Goal: Transaction & Acquisition: Purchase product/service

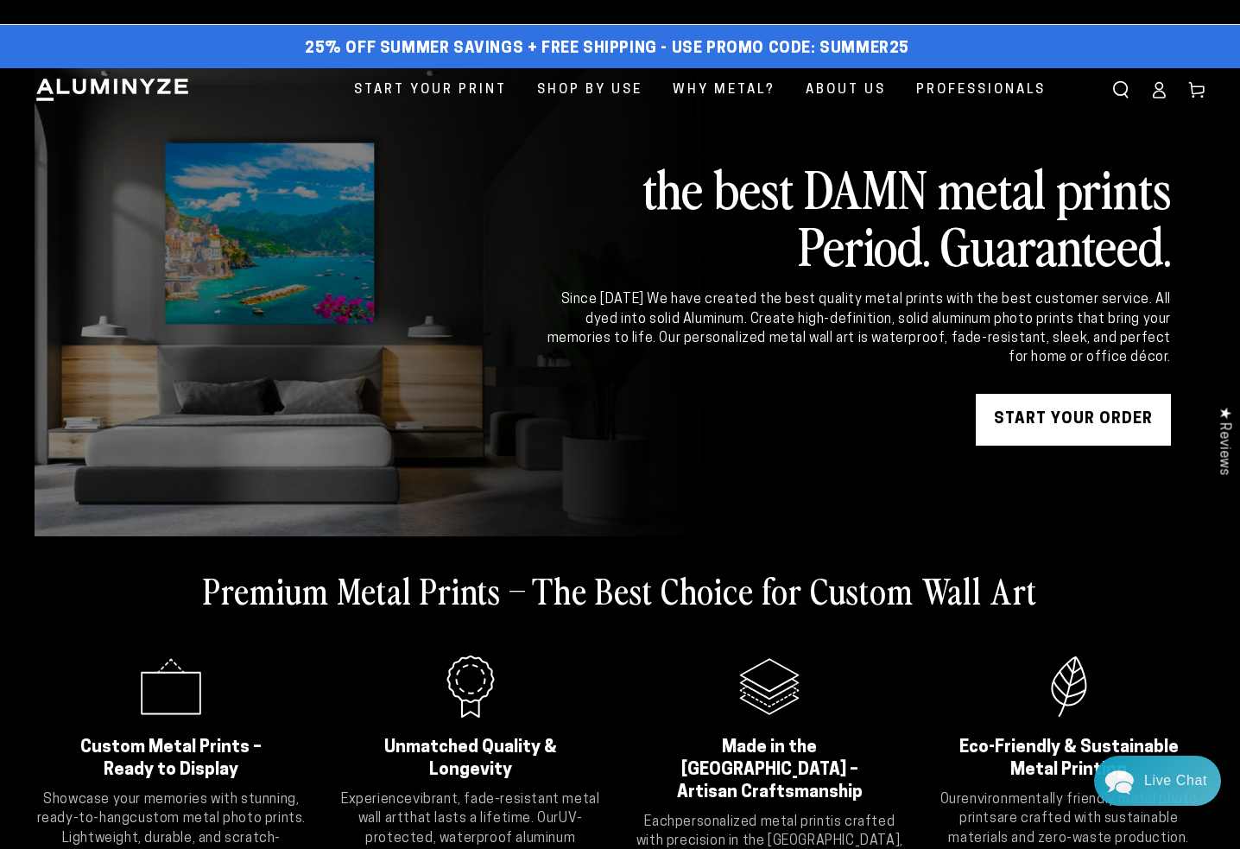
click at [1057, 445] on link "START YOUR Order" at bounding box center [1072, 420] width 195 height 52
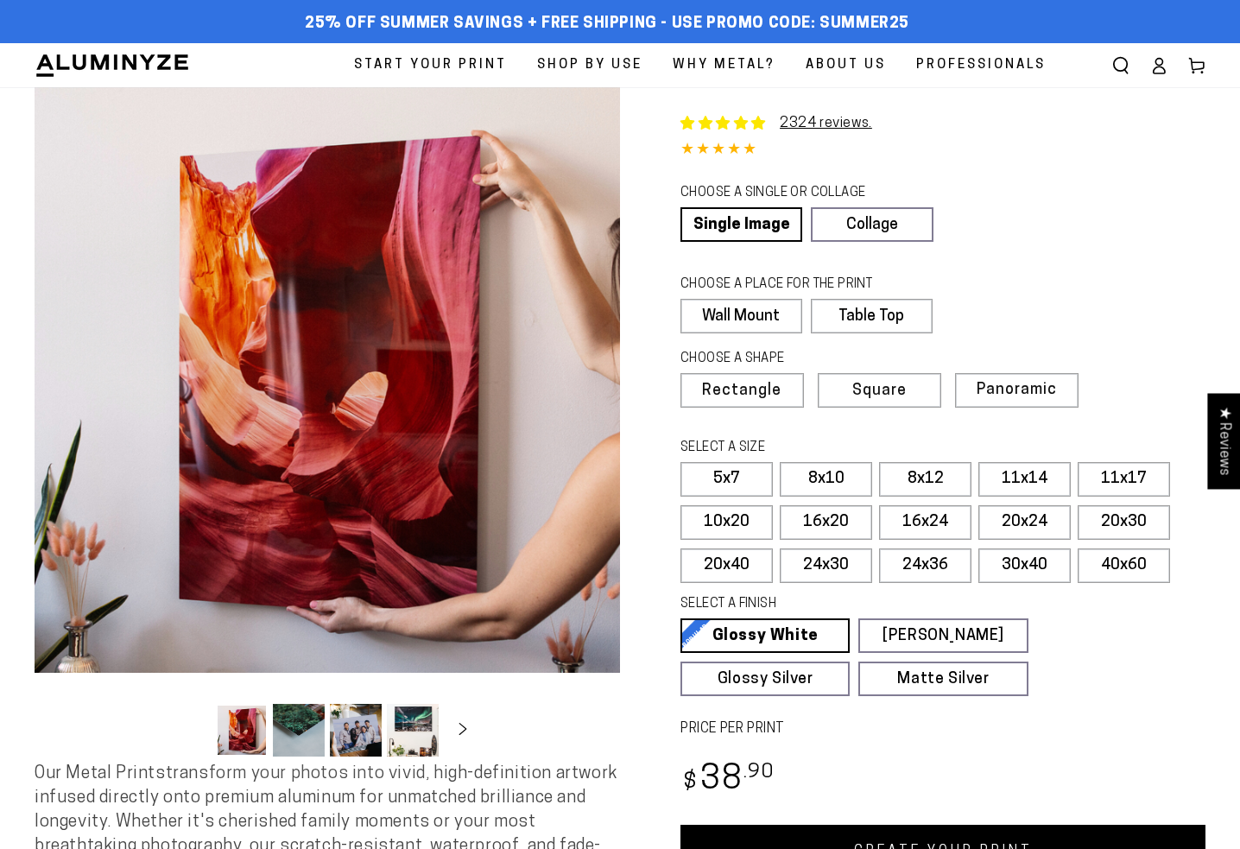
select select "**********"
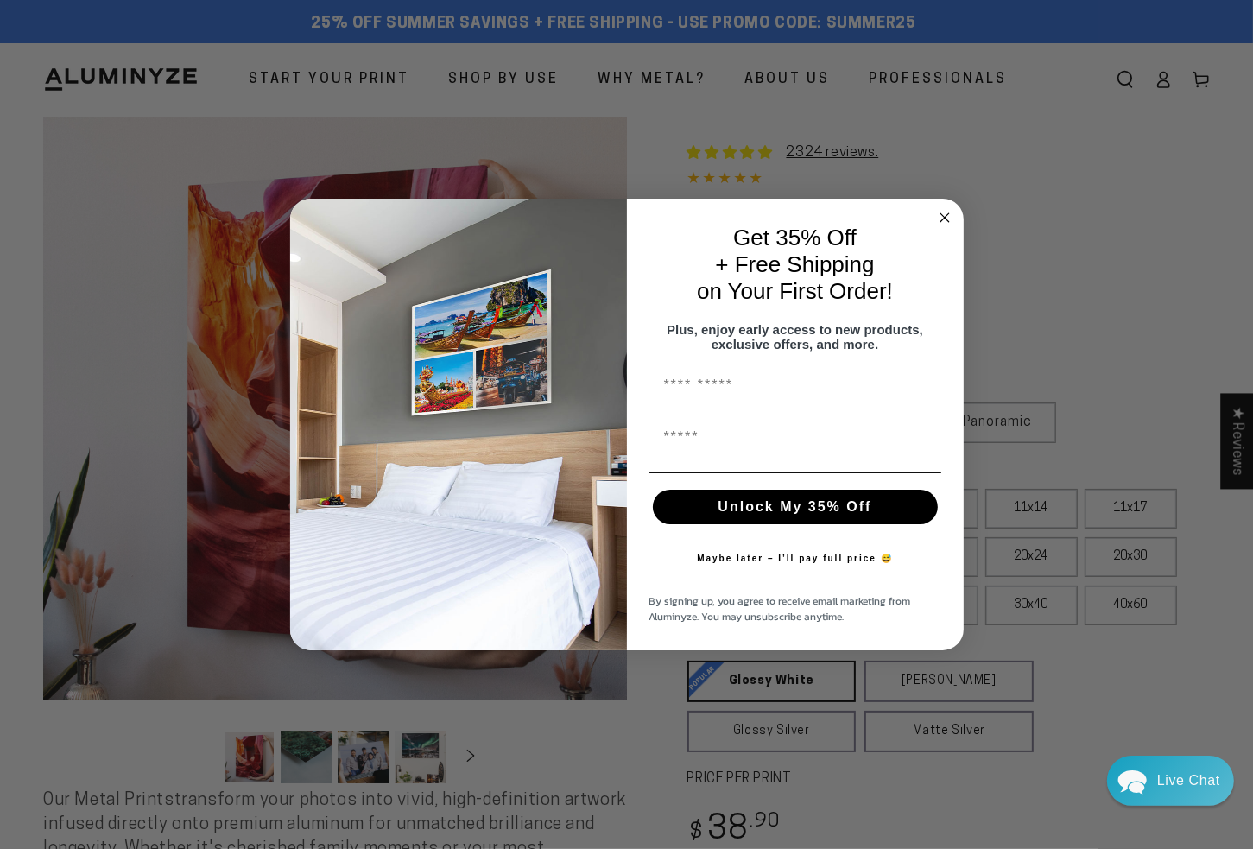
click at [950, 208] on circle "Close dialog" at bounding box center [944, 217] width 20 height 20
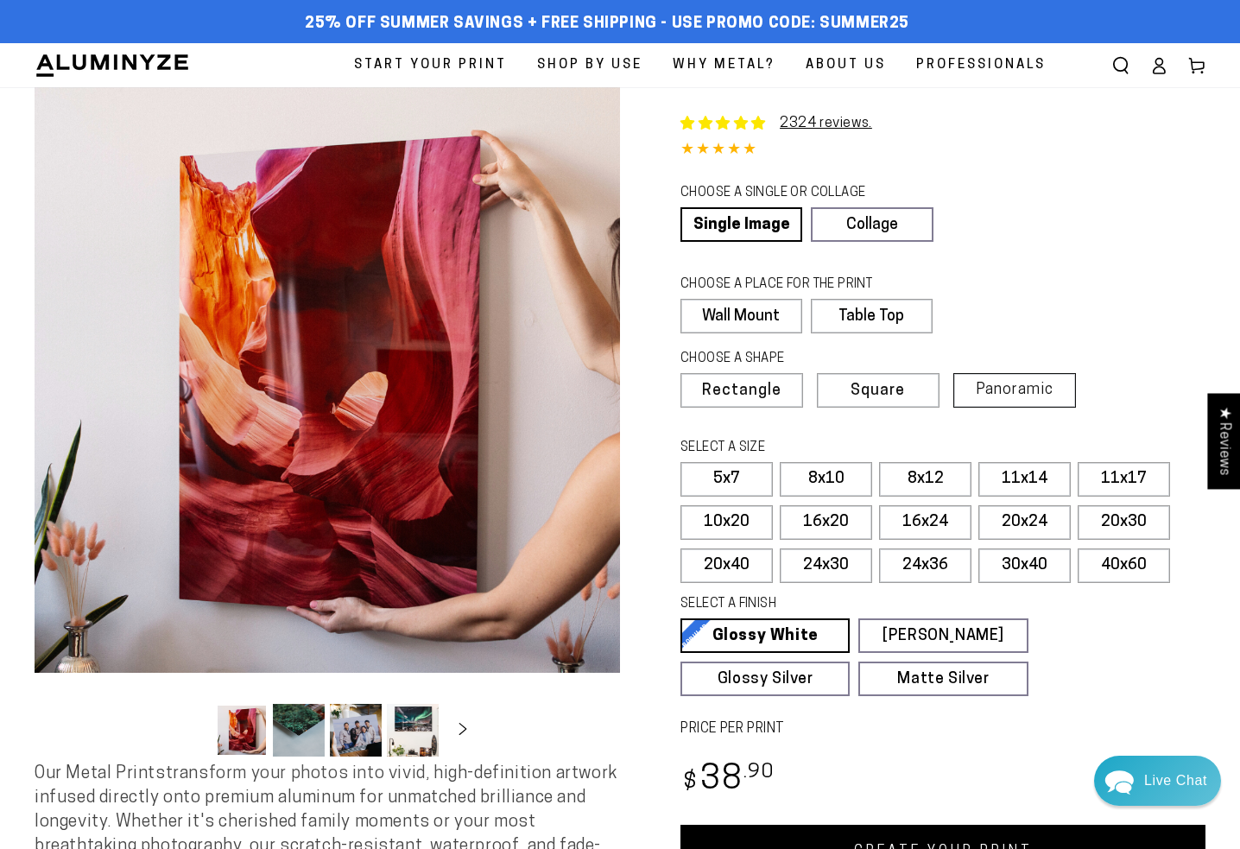
click at [975, 407] on label "Panoramic" at bounding box center [1014, 390] width 123 height 35
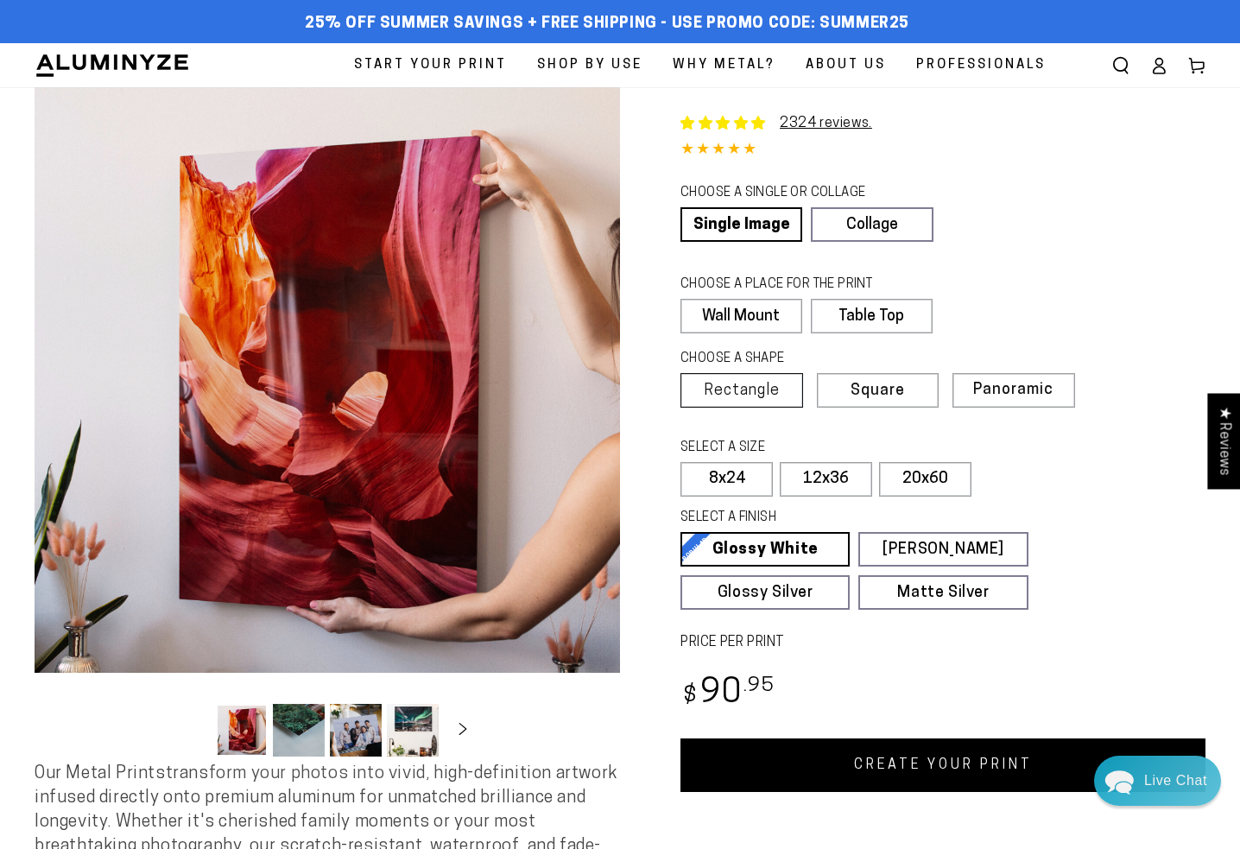
click at [749, 399] on span "Rectangle" at bounding box center [742, 391] width 76 height 16
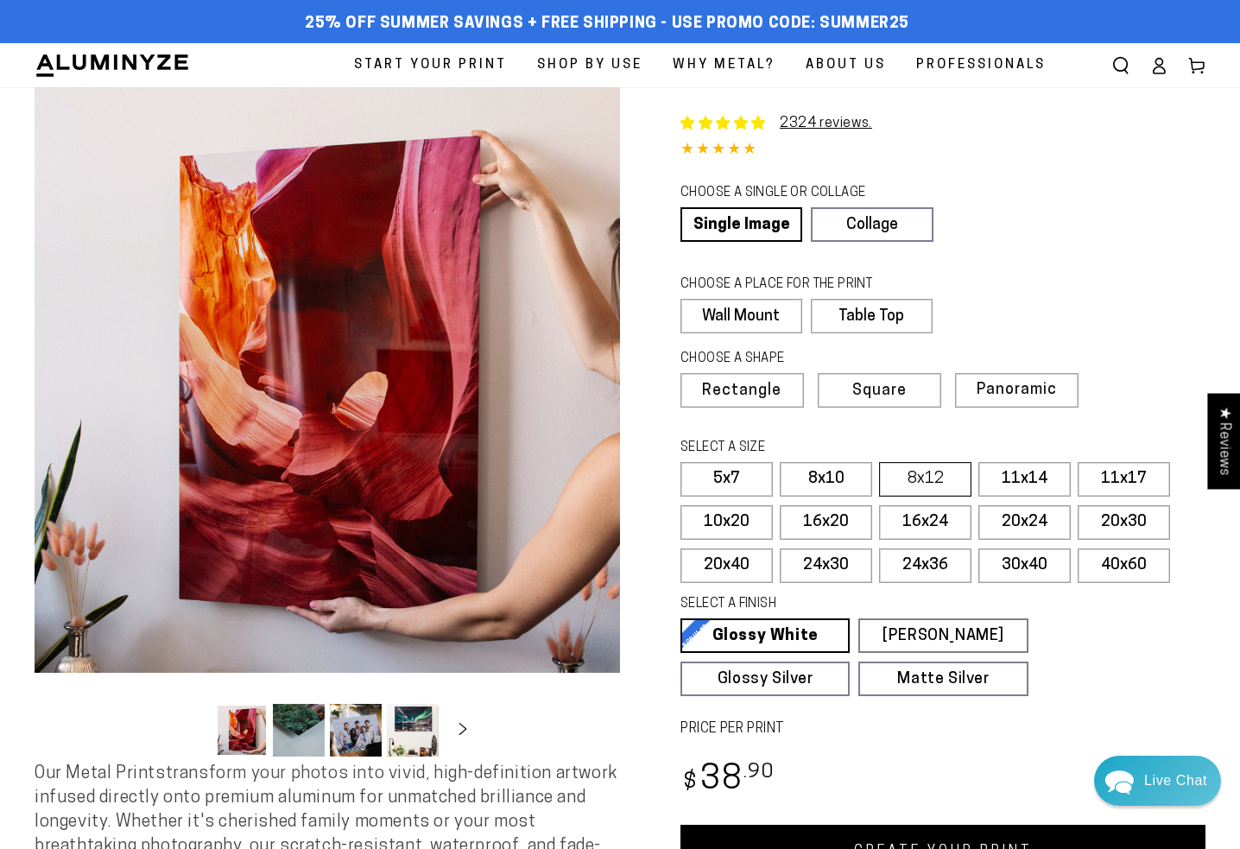
click at [956, 496] on label "8x12" at bounding box center [925, 479] width 92 height 35
click at [1122, 496] on label "11x17" at bounding box center [1123, 479] width 92 height 35
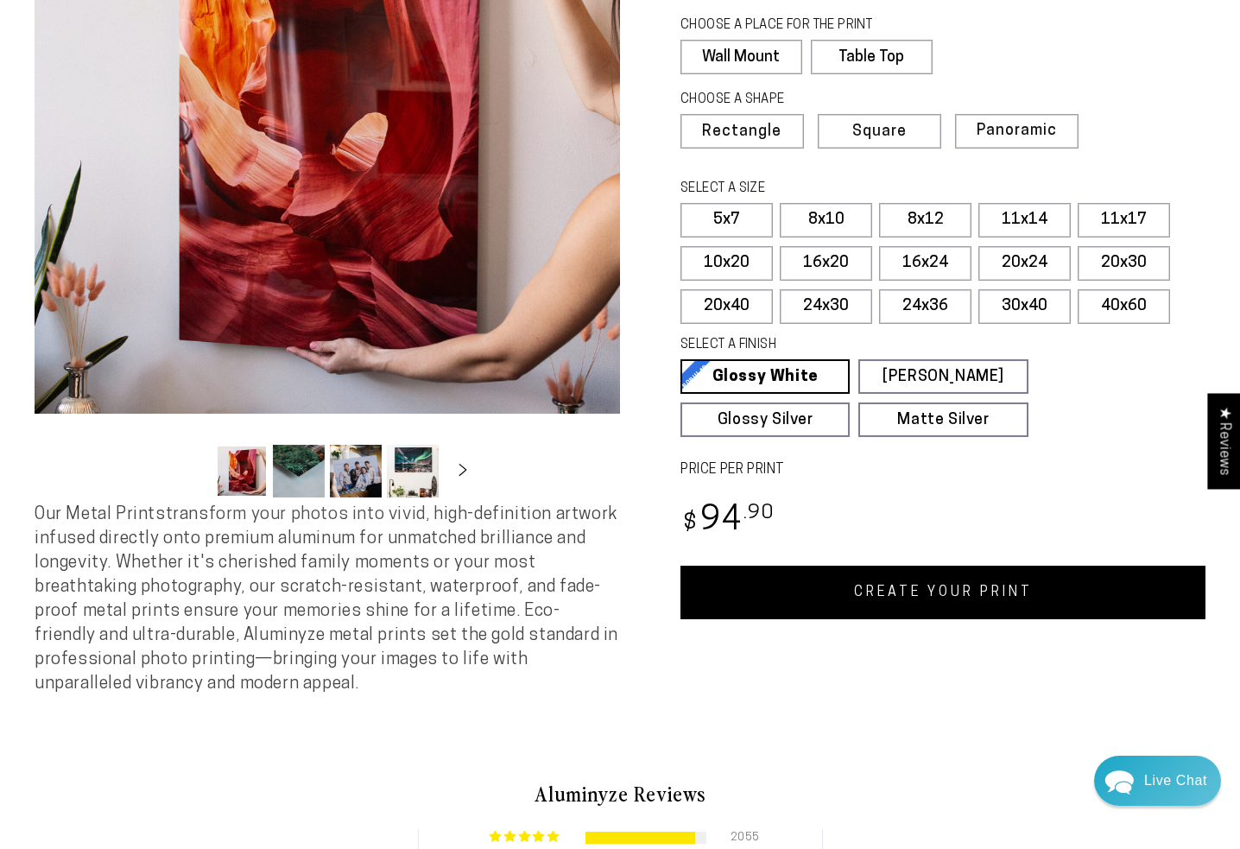
scroll to position [863, 0]
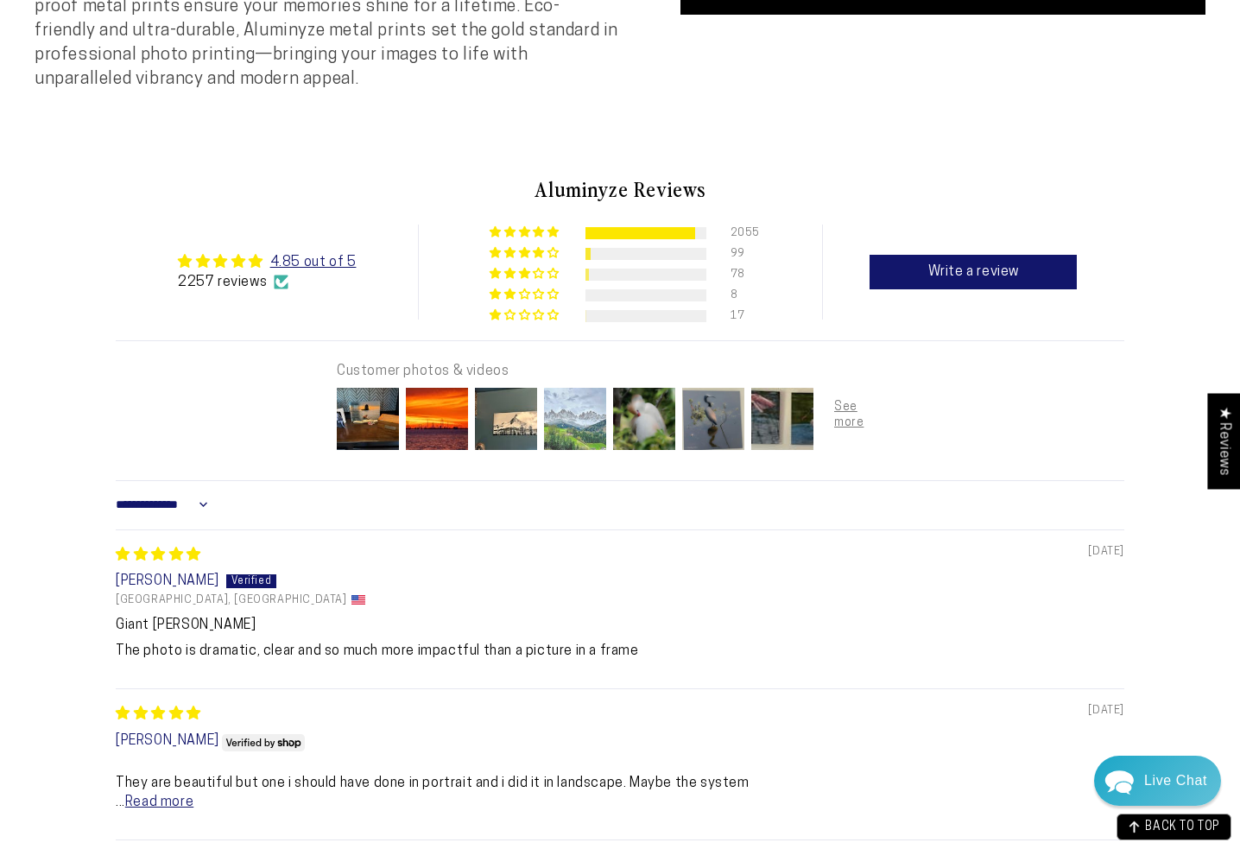
click at [590, 443] on img at bounding box center [574, 418] width 69 height 69
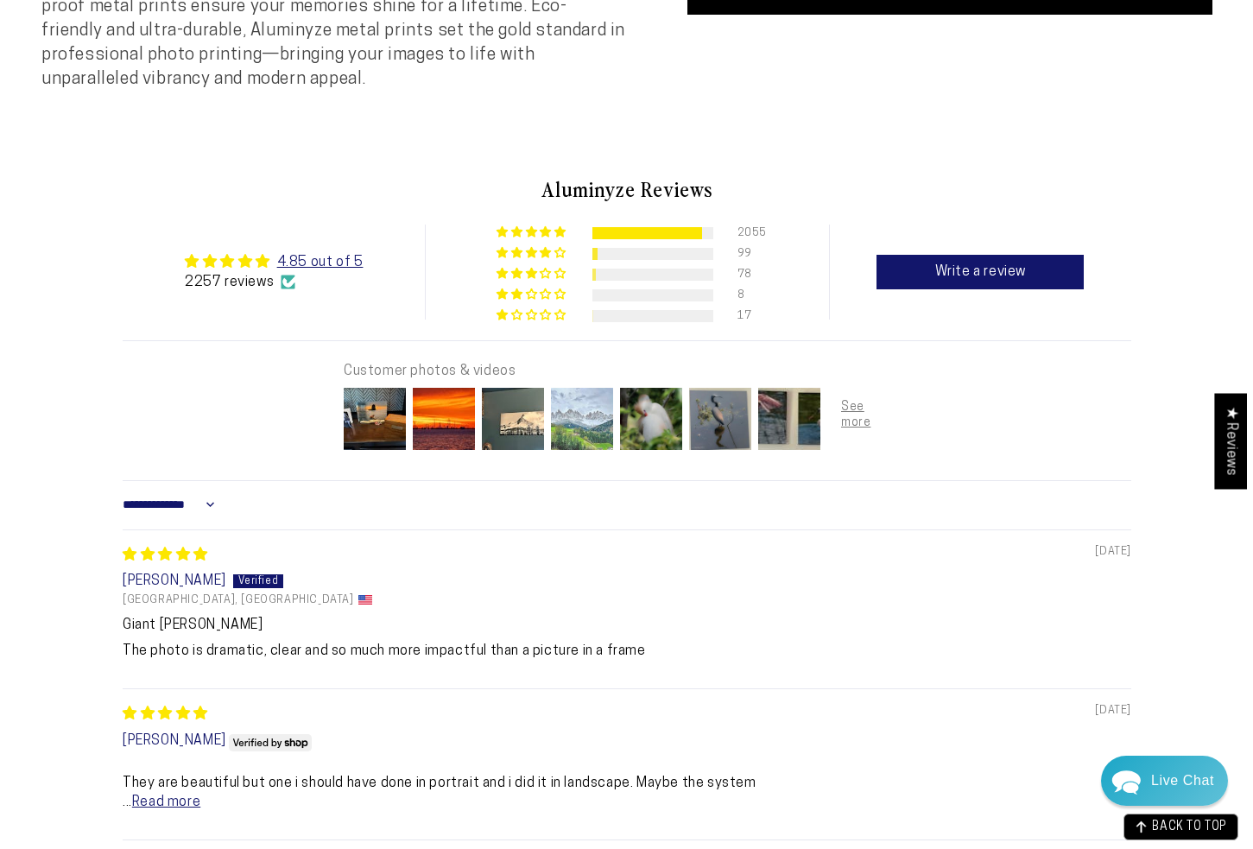
scroll to position [870, 0]
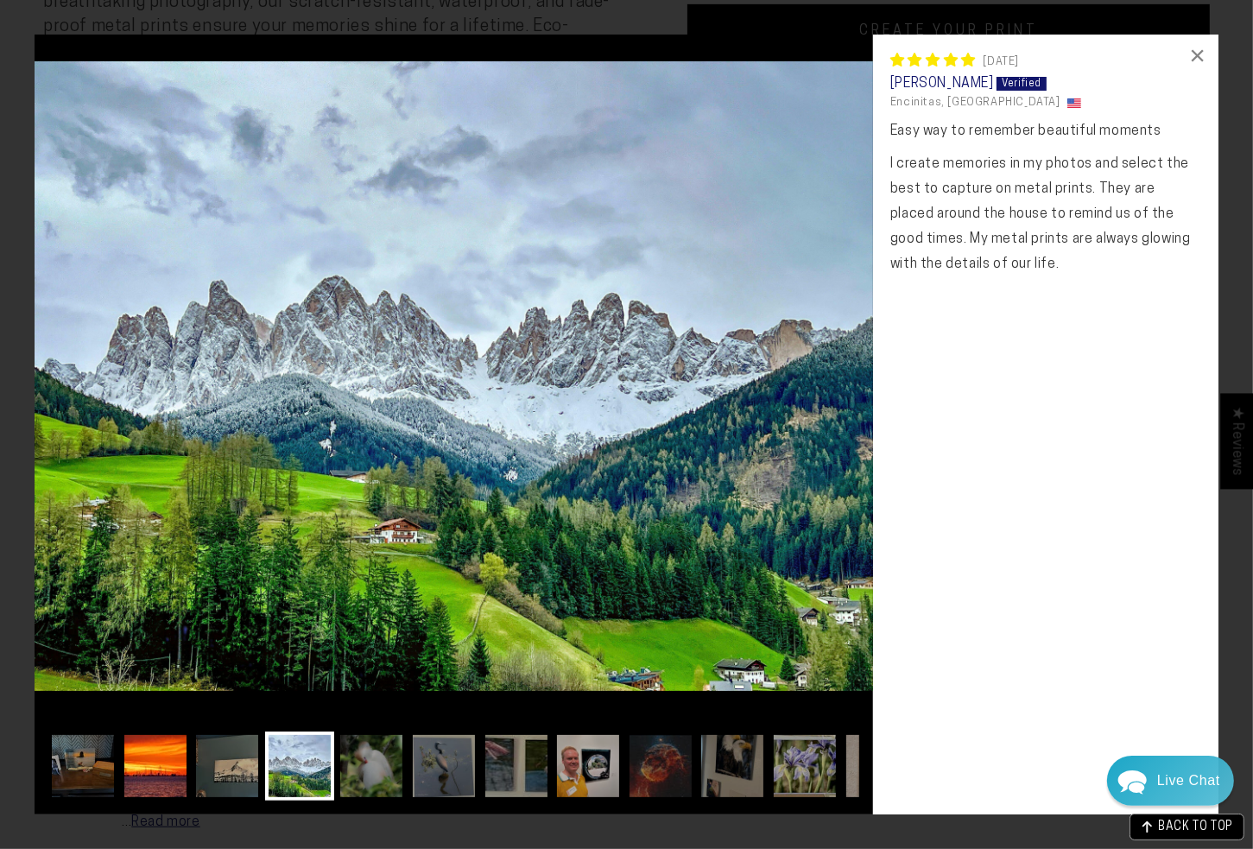
click at [145, 786] on img at bounding box center [155, 765] width 69 height 69
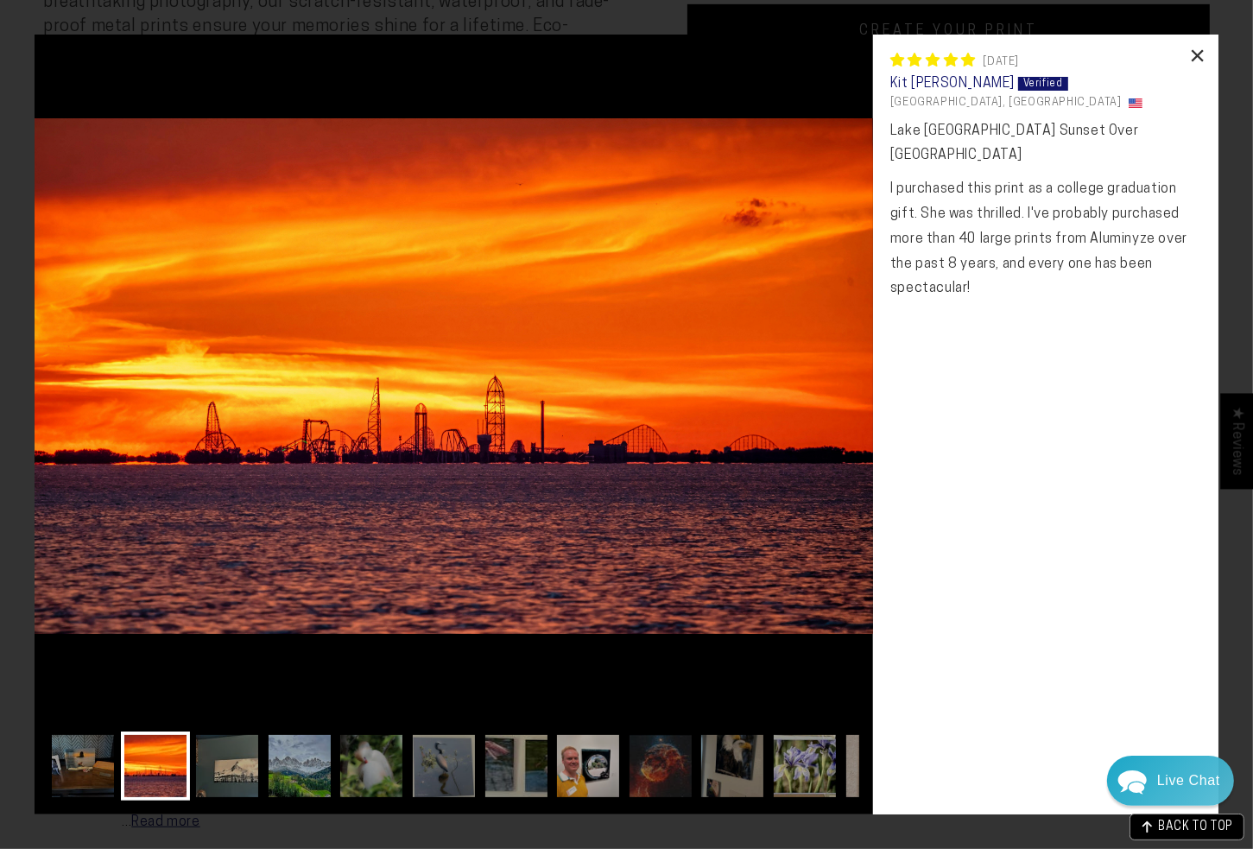
click at [1202, 61] on div "×" at bounding box center [1197, 55] width 41 height 41
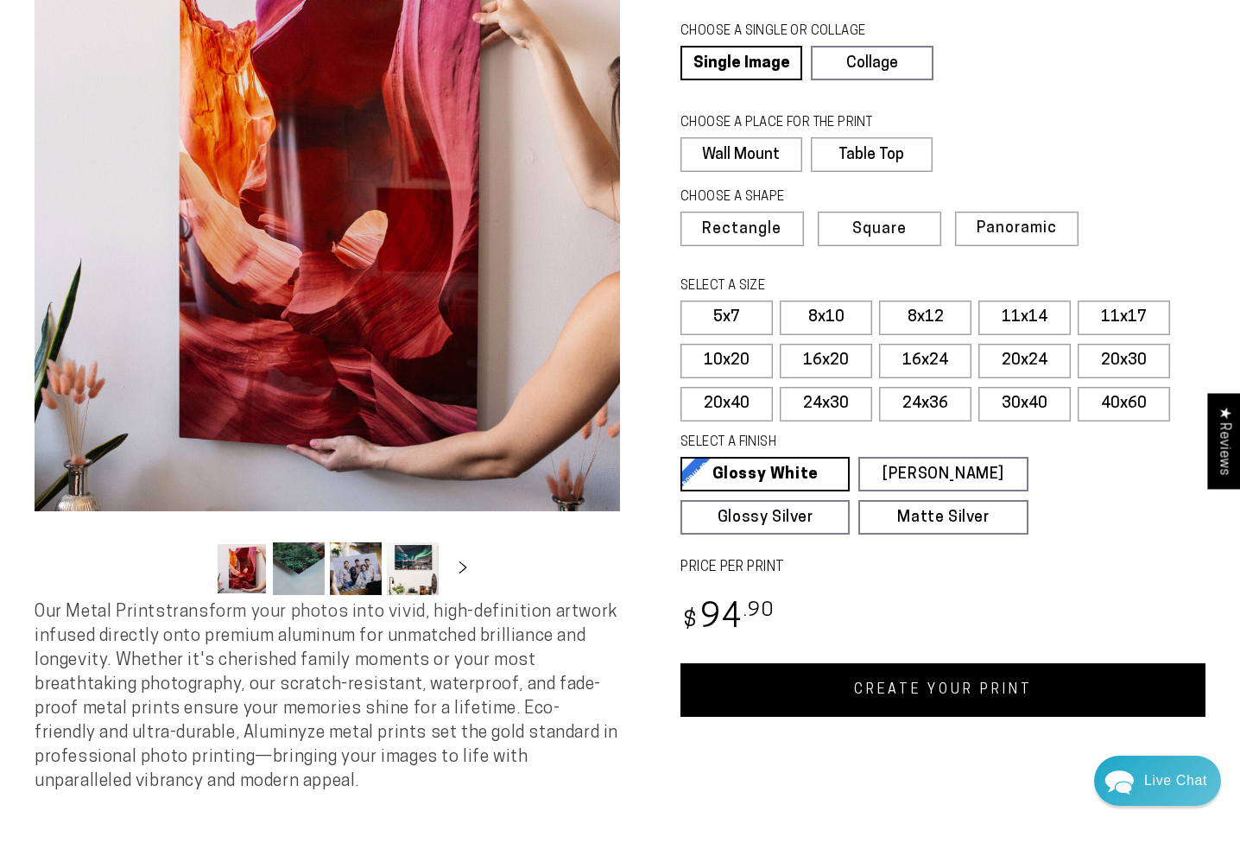
scroll to position [173, 0]
